Goal: Information Seeking & Learning: Find specific fact

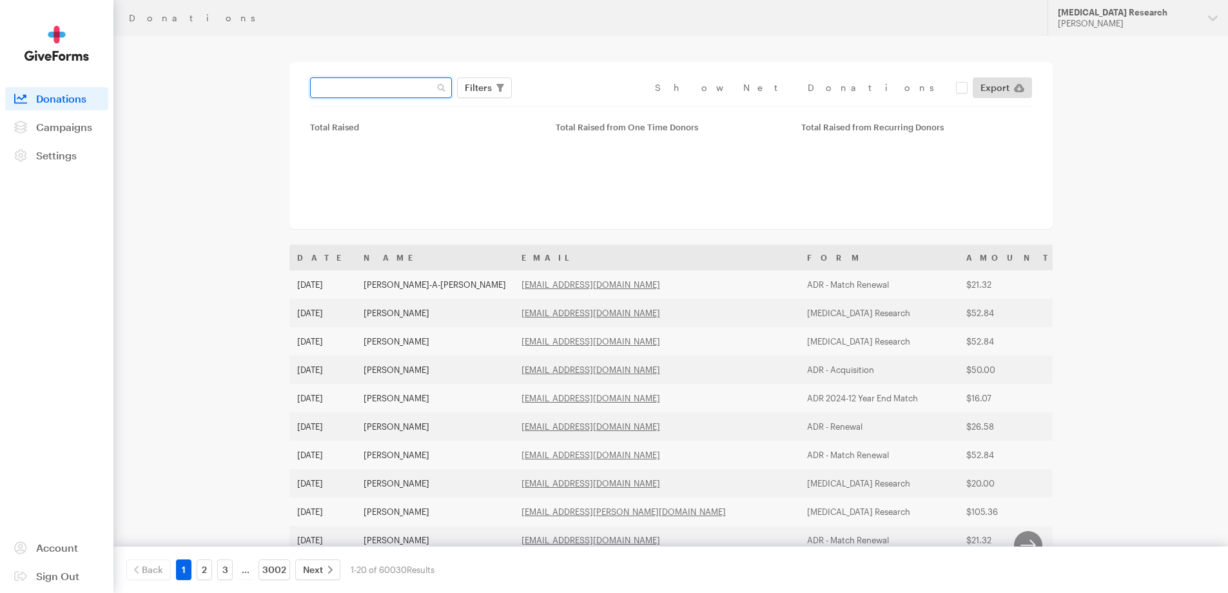
click at [350, 88] on input "text" at bounding box center [381, 87] width 142 height 21
paste input "[EMAIL_ADDRESS][DOMAIN_NAME]"
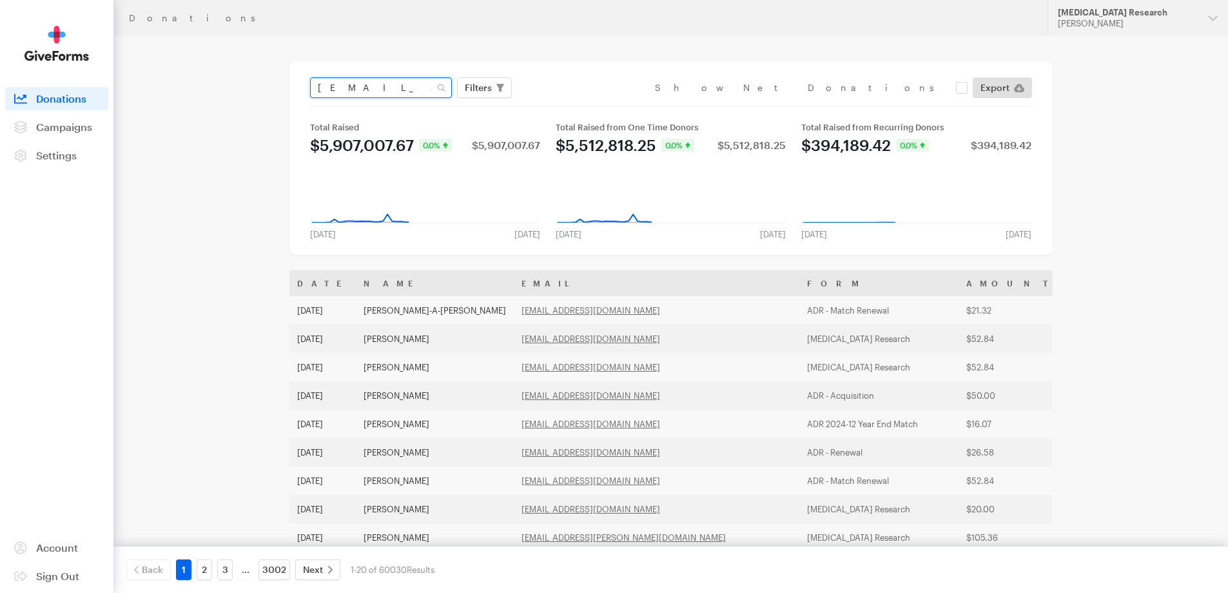
type input "beth_isaac@yahoo.com"
click at [576, 104] on button "Apply" at bounding box center [596, 114] width 41 height 21
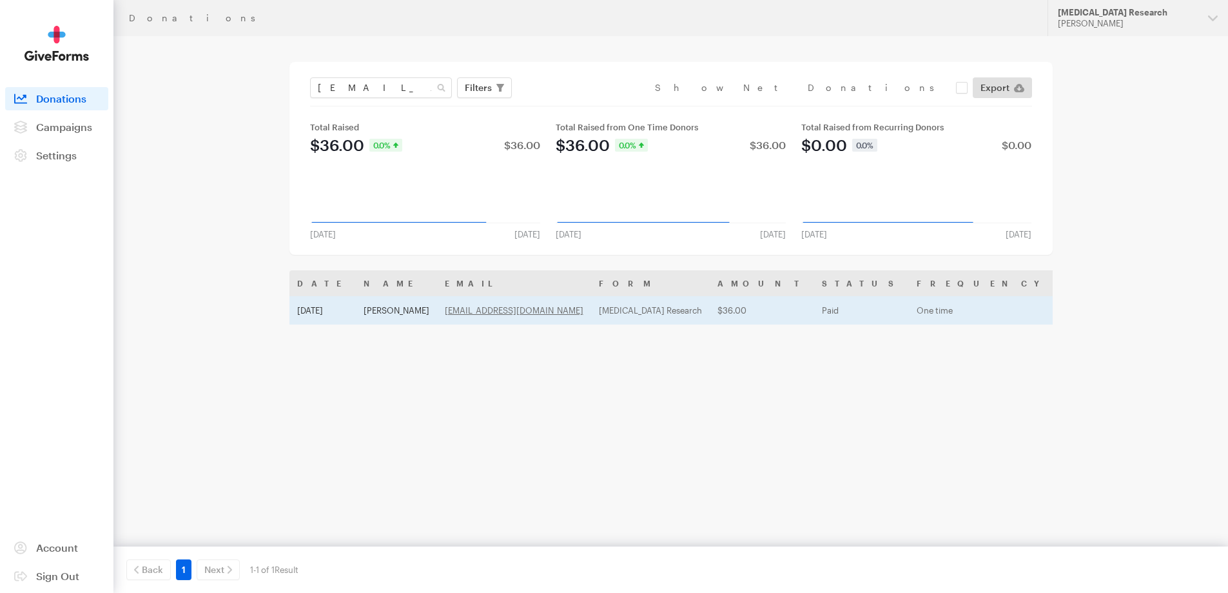
click at [388, 308] on td "[PERSON_NAME]" at bounding box center [396, 310] width 81 height 28
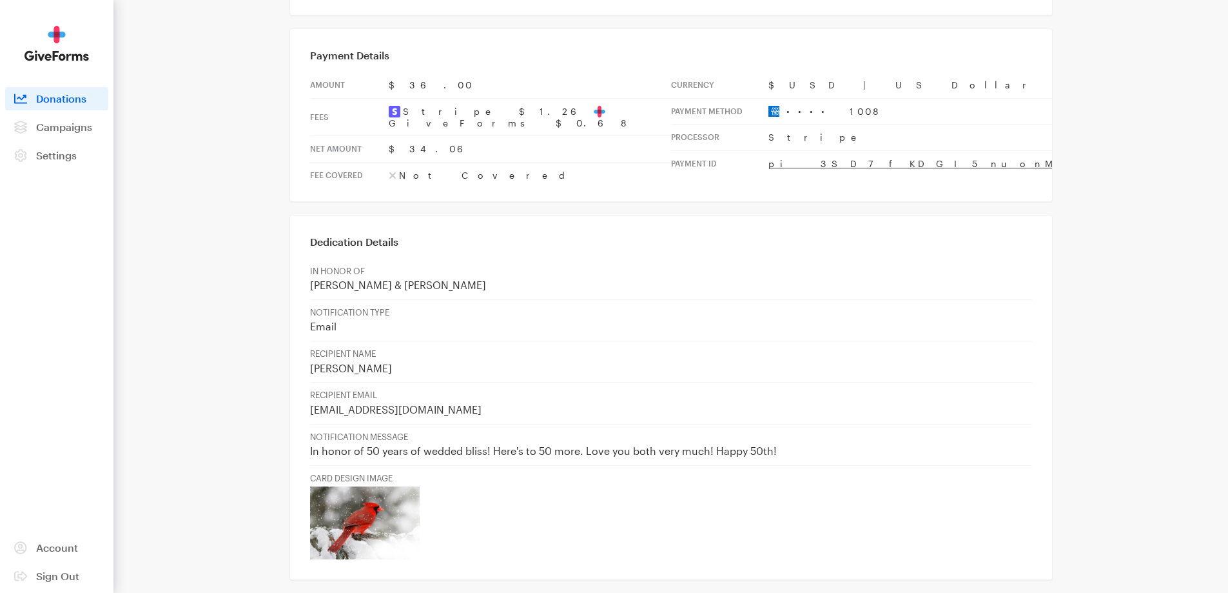
scroll to position [421, 0]
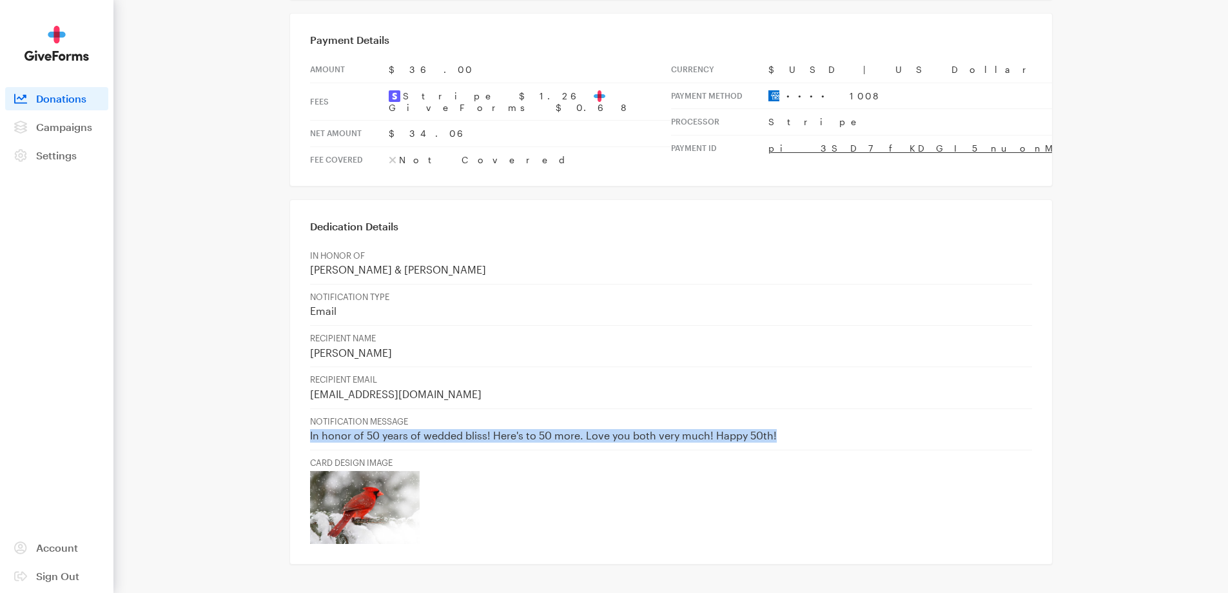
drag, startPoint x: 310, startPoint y: 391, endPoint x: 774, endPoint y: 393, distance: 464.3
click at [774, 429] on p "In honor of 50 years of wedded bliss! Here's to 50 more. Love you both very muc…" at bounding box center [671, 436] width 722 height 14
copy p "In honor of 50 years of wedded bliss! Here's to 50 more. Love you both very muc…"
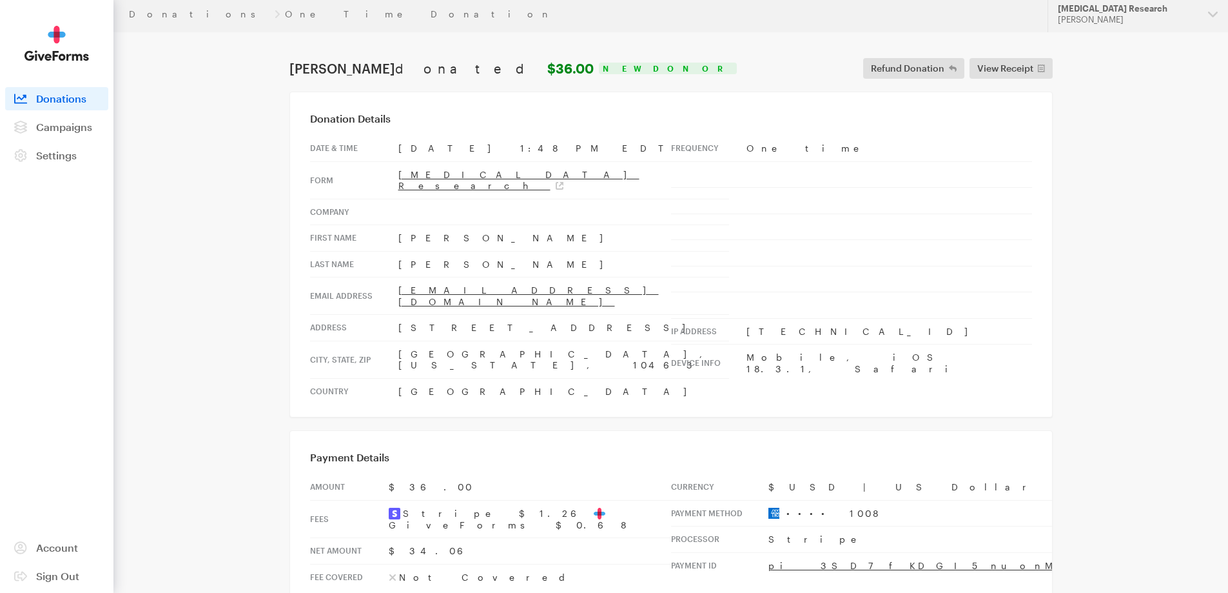
scroll to position [0, 0]
click at [161, 15] on link "Donations" at bounding box center [199, 18] width 141 height 10
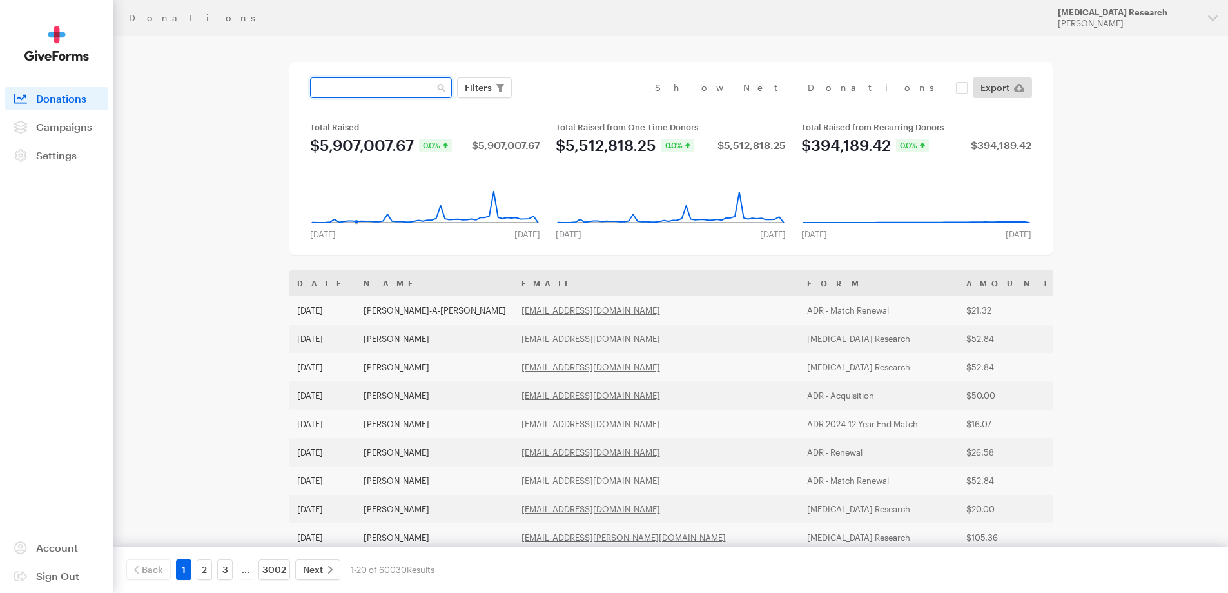
click at [347, 91] on input "text" at bounding box center [381, 87] width 142 height 21
paste input "vestridge64@gmail.com"
type input "vestridge64@gmail.com"
click at [576, 104] on button "Apply" at bounding box center [596, 114] width 41 height 21
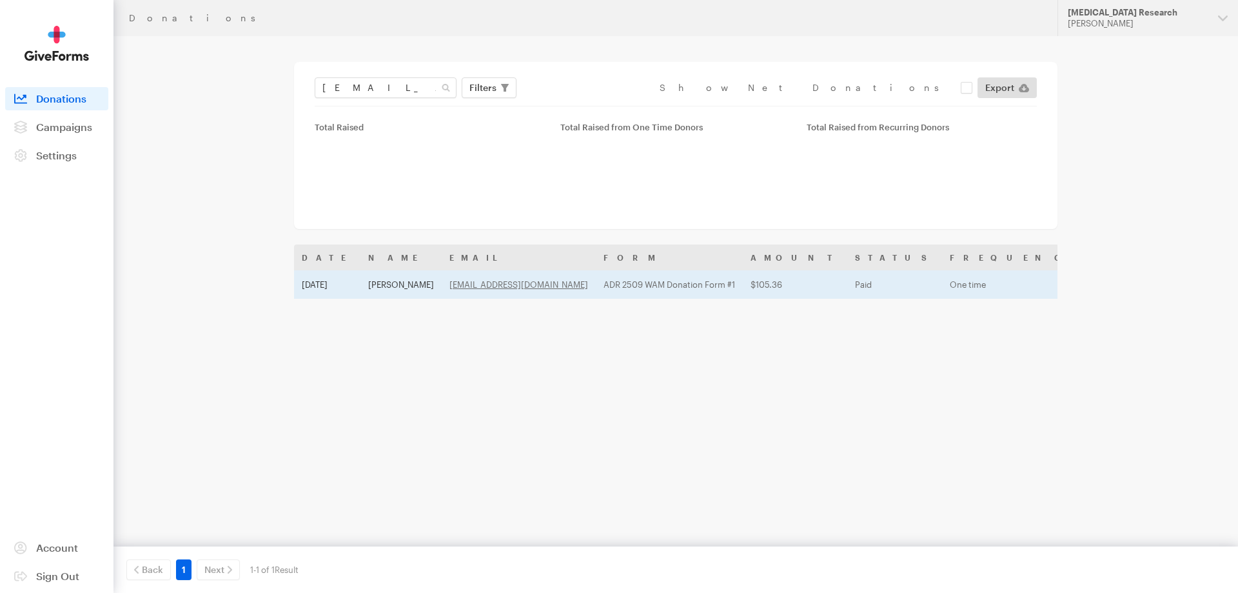
click at [391, 288] on td "[PERSON_NAME]" at bounding box center [400, 284] width 81 height 28
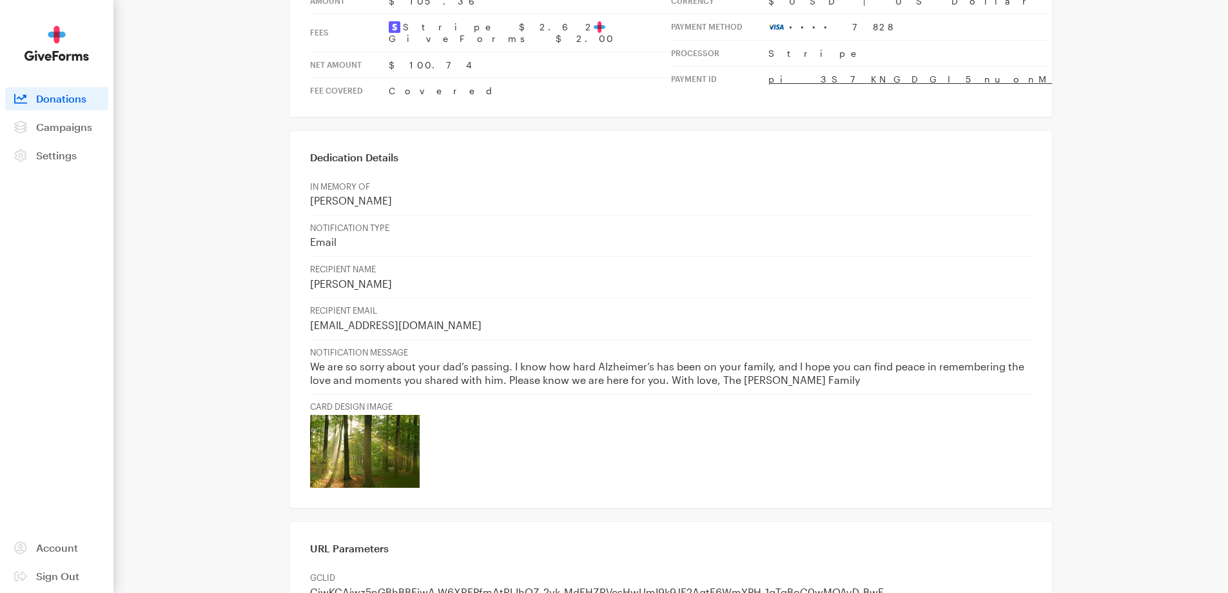
scroll to position [516, 0]
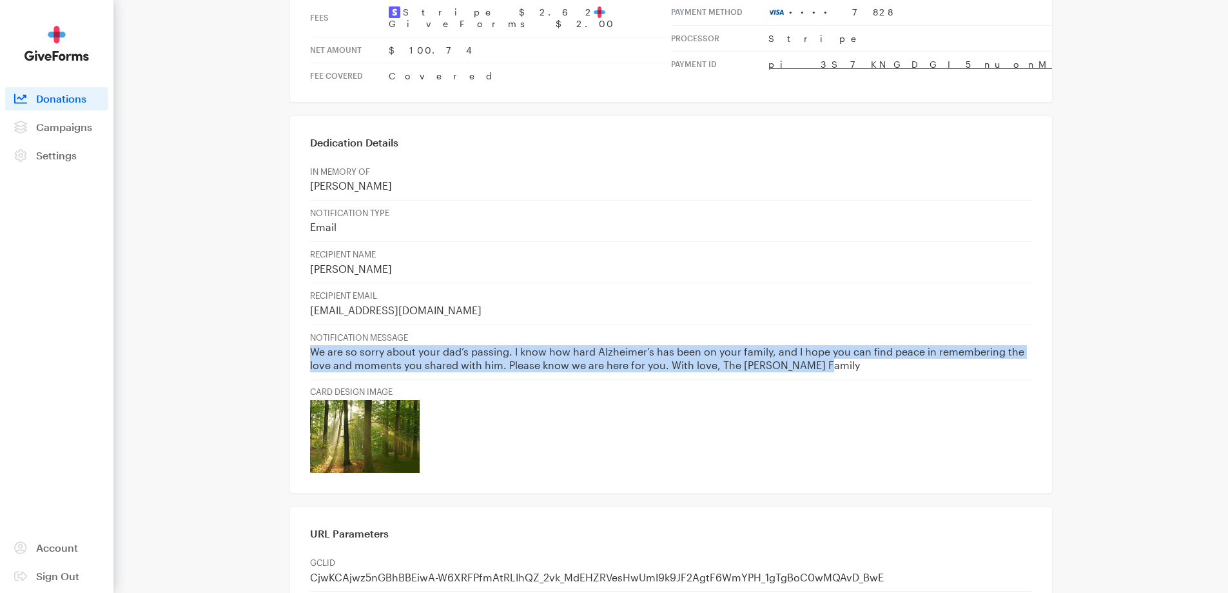
drag, startPoint x: 311, startPoint y: 293, endPoint x: 831, endPoint y: 314, distance: 520.2
click at [831, 345] on p "We are so sorry about your dad’s passing. I know how hard Alzheimer’s has been …" at bounding box center [671, 358] width 722 height 26
copy p "We are so sorry about your dad’s passing. I know how hard Alzheimer’s has been …"
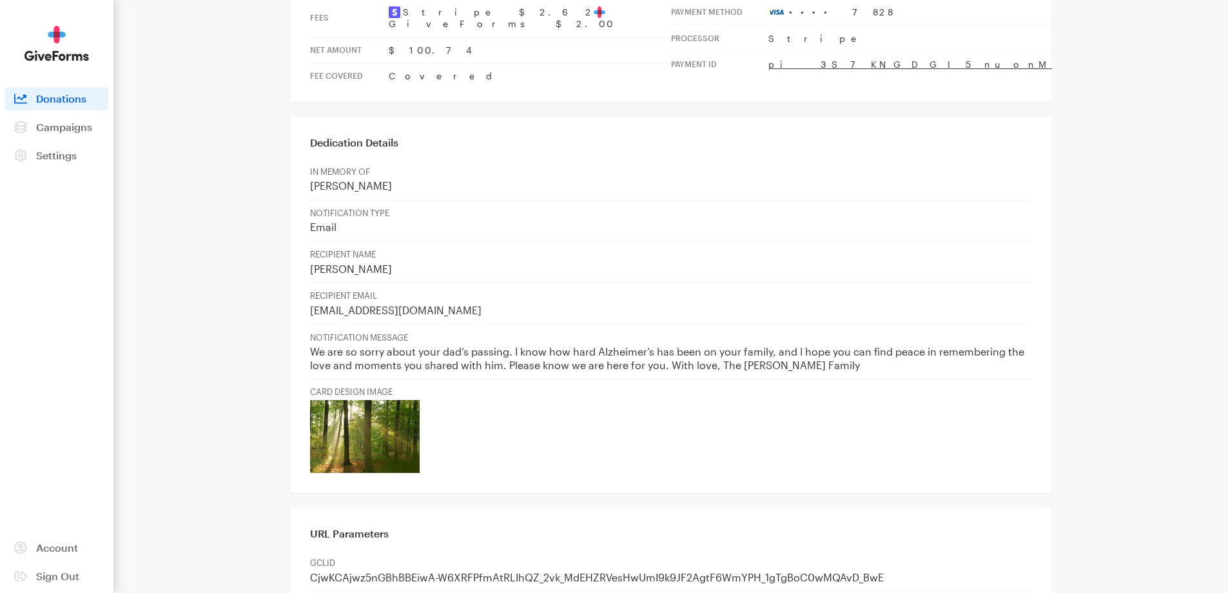
click at [626, 379] on td "CARD DESIGN IMAGE" at bounding box center [671, 429] width 722 height 101
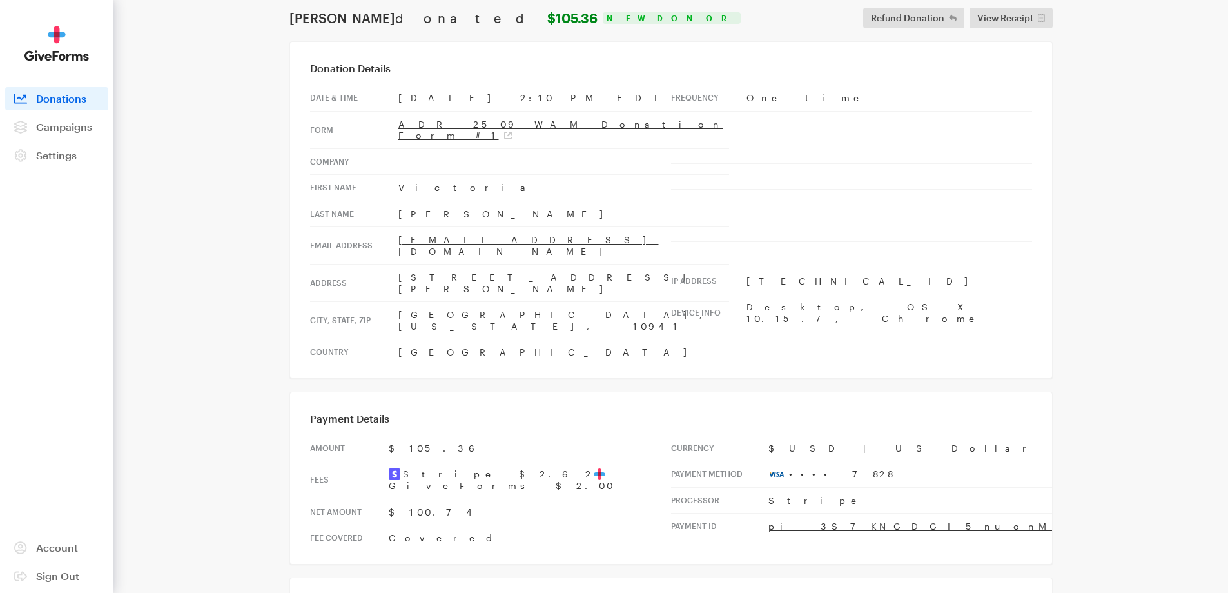
scroll to position [0, 0]
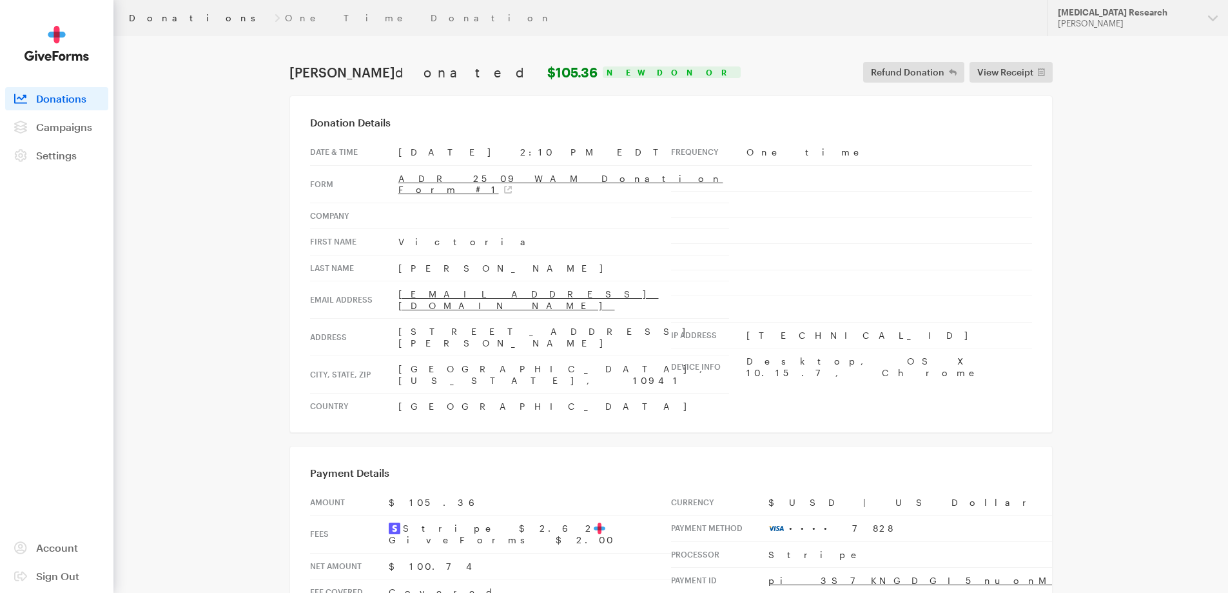
click at [161, 17] on link "Donations" at bounding box center [199, 18] width 141 height 10
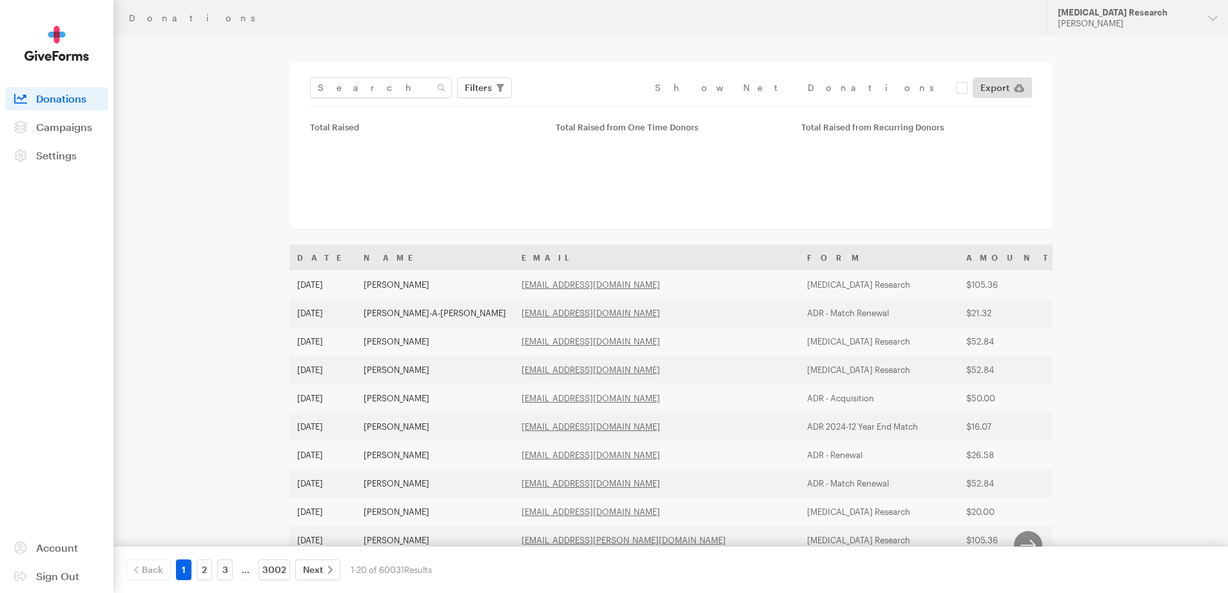
click at [374, 98] on div "Filters Clear Filters Apply Date Sep 05, 2025 - Oct 02, 2025 Forms Default Give…" at bounding box center [671, 91] width 722 height 29
click at [373, 90] on input "text" at bounding box center [381, 87] width 142 height 21
paste input "tfgtlgparis@gmail.com"
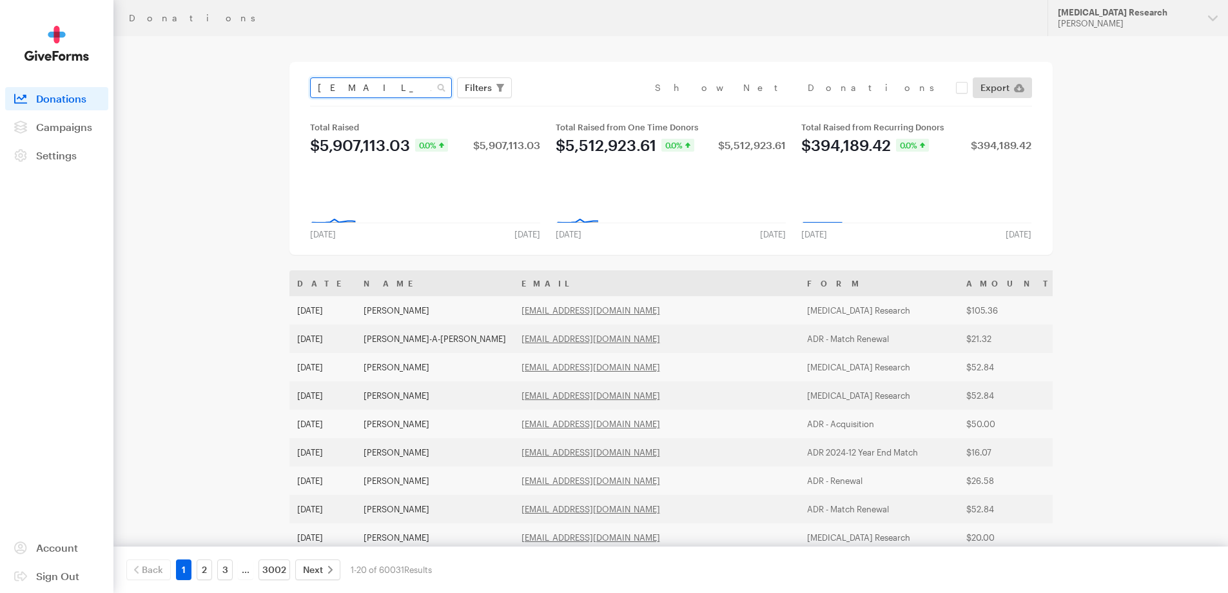
type input "tfgtlgparis@gmail.com"
click at [576, 104] on button "Apply" at bounding box center [596, 114] width 41 height 21
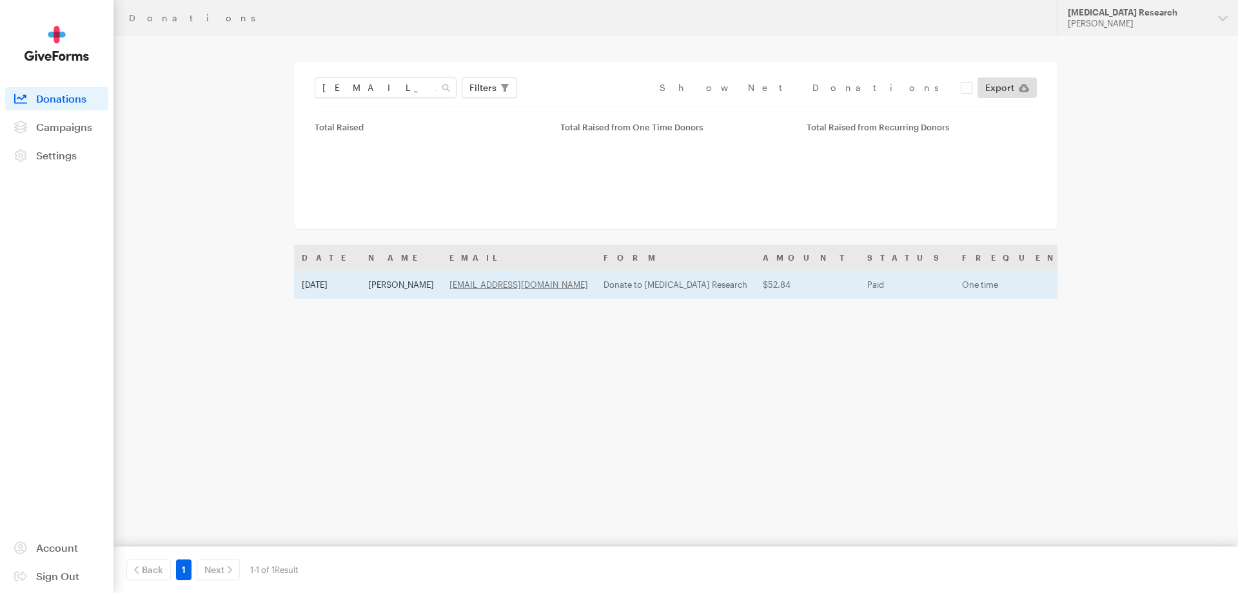
click at [394, 279] on td "[PERSON_NAME]" at bounding box center [400, 284] width 81 height 28
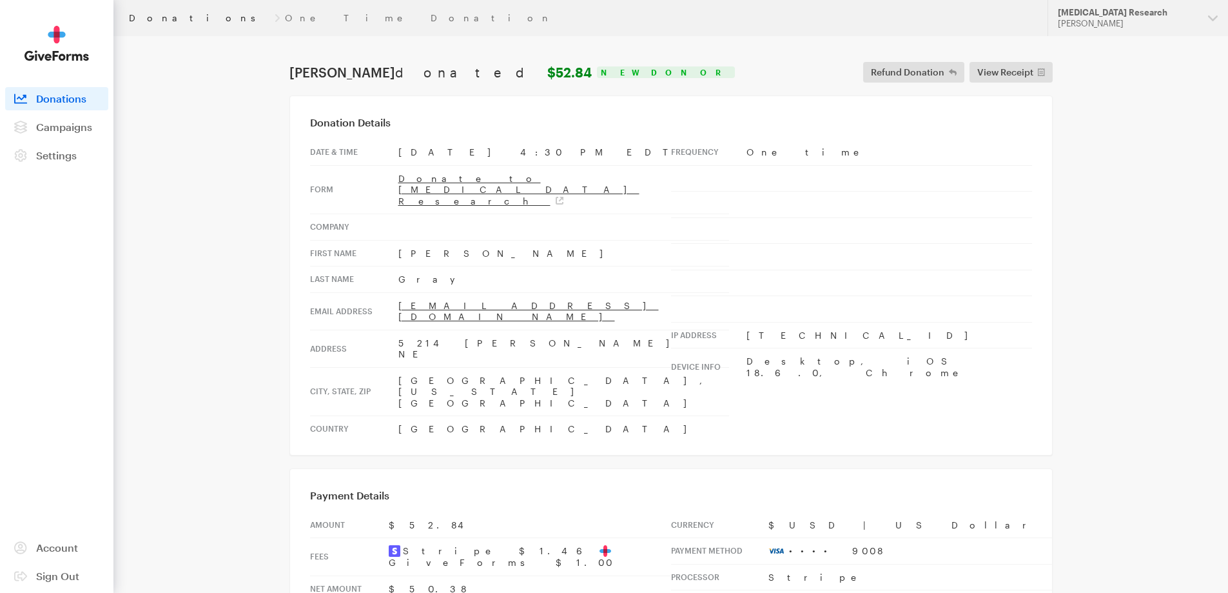
click at [150, 22] on link "Donations" at bounding box center [199, 18] width 141 height 10
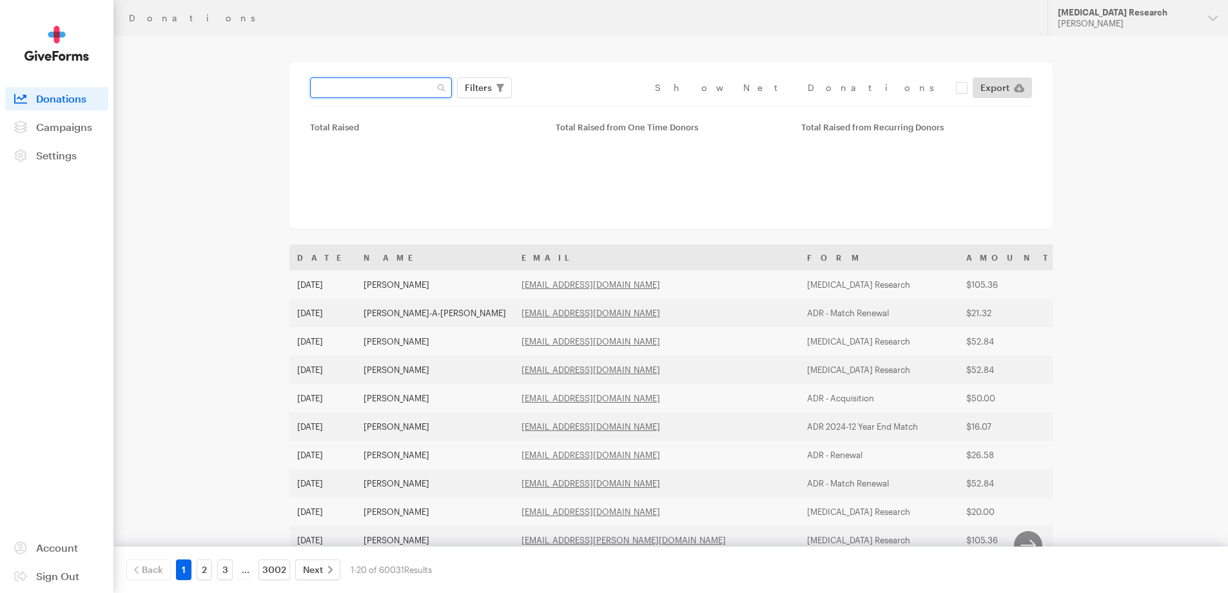
click at [350, 90] on input "text" at bounding box center [381, 87] width 142 height 21
paste input "barbgilbert13@yahoo.com"
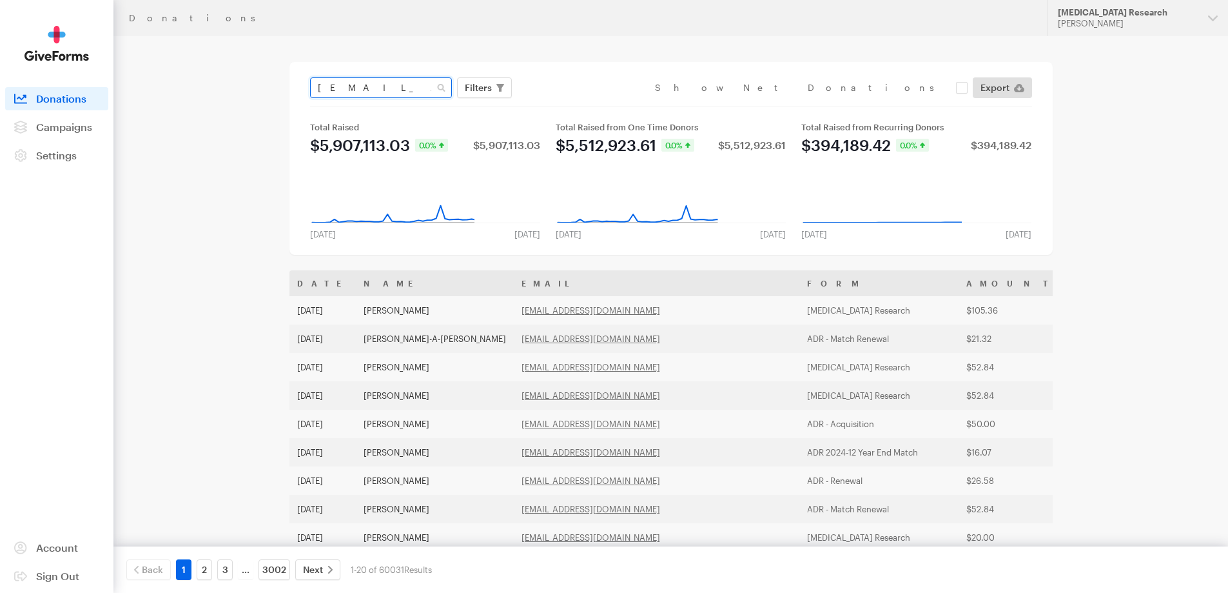
type input "barbgilbert13@yahoo.com"
click at [576, 104] on button "Apply" at bounding box center [596, 114] width 41 height 21
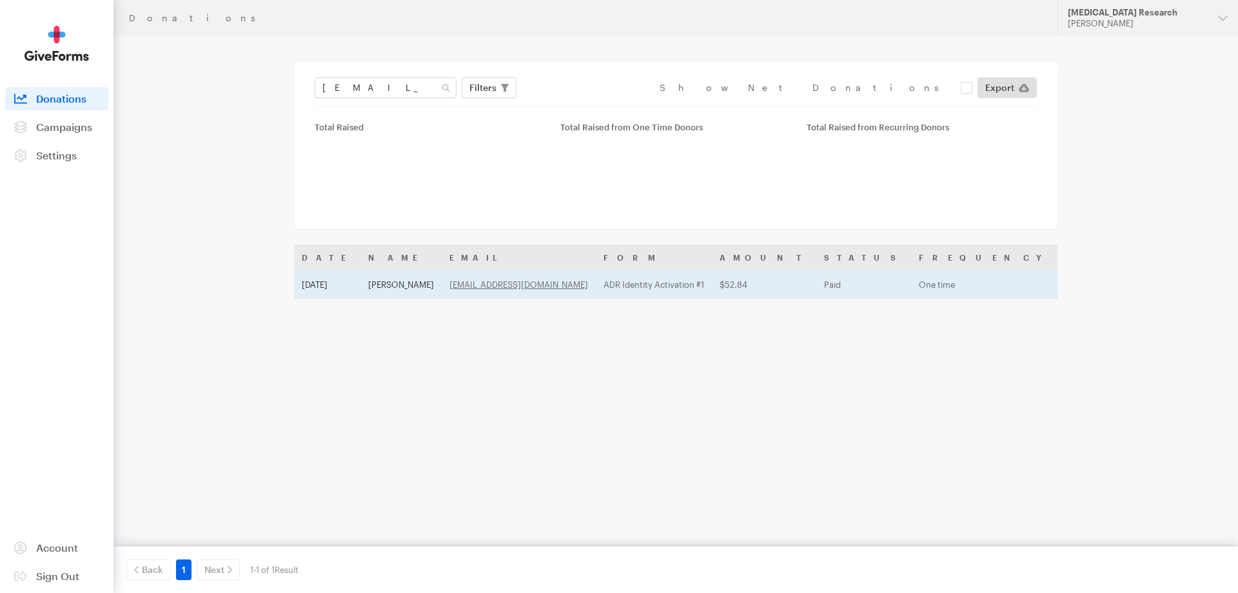
click at [355, 290] on td "[DATE]" at bounding box center [327, 284] width 66 height 28
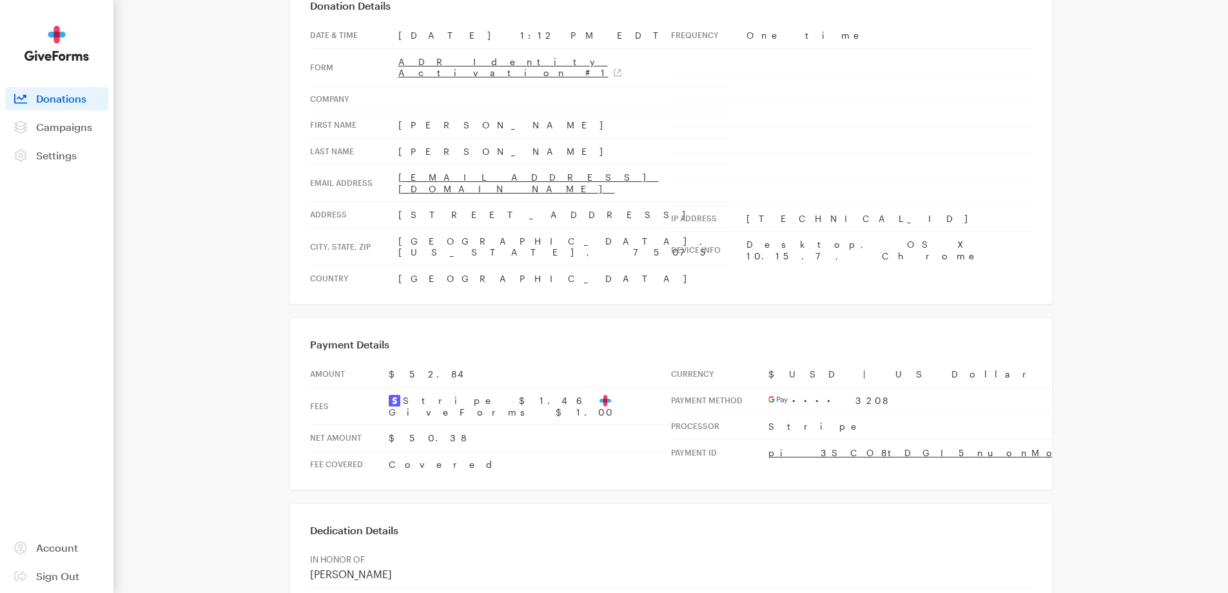
scroll to position [392, 0]
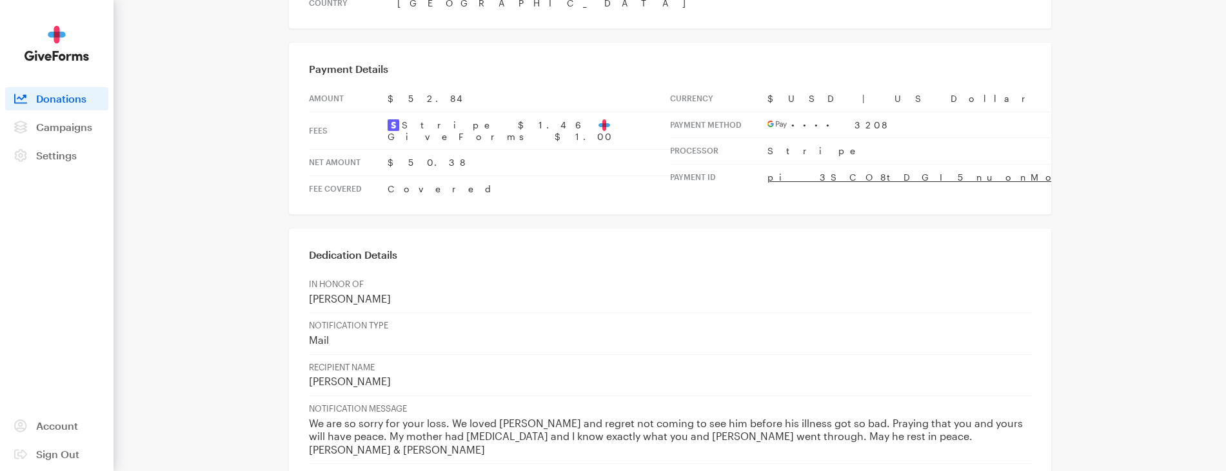
click at [845, 417] on p "We are so sorry for your loss. We loved [PERSON_NAME] and regret not coming to …" at bounding box center [670, 437] width 722 height 40
drag, startPoint x: 830, startPoint y: 395, endPoint x: 977, endPoint y: 400, distance: 147.1
click at [977, 400] on td "NOTIFICATION MESSAGE We are so sorry for your loss. We loved [PERSON_NAME] and …" at bounding box center [670, 429] width 722 height 68
copy p "ace. [PERSON_NAME] & [PERSON_NAME]"
